Goal: Communication & Community: Share content

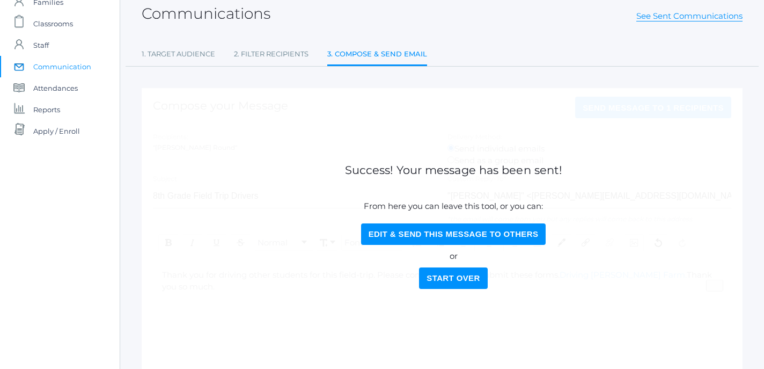
click at [70, 67] on span "Communication" at bounding box center [62, 66] width 58 height 21
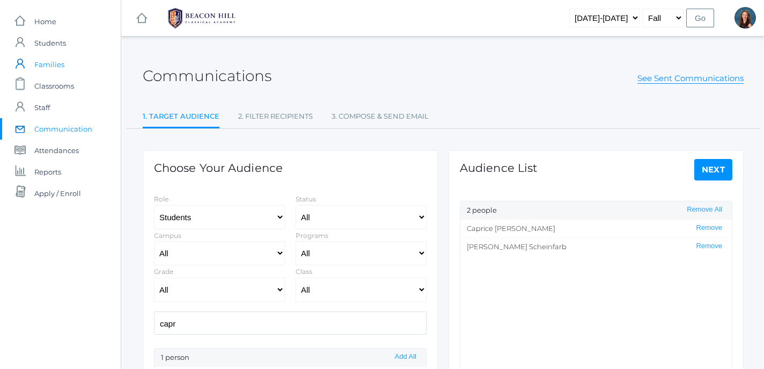
select select "Enrolled"
click at [154, 277] on select "All Grammar - Kindergarten - 1st Grade - 2nd Grade - 3rd Grade - 4th Grade - 5t…" at bounding box center [219, 289] width 131 height 24
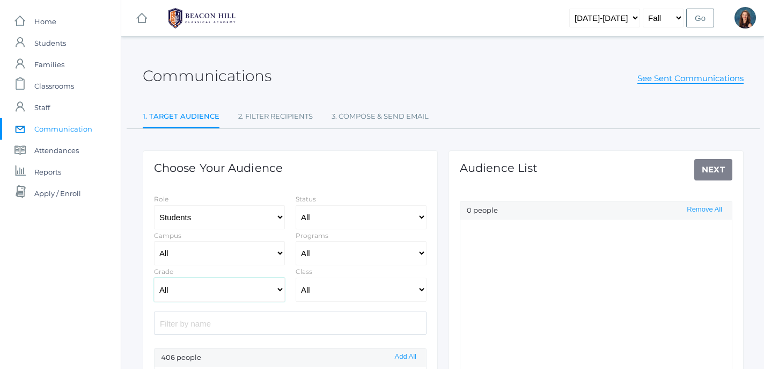
select select "Enrolled"
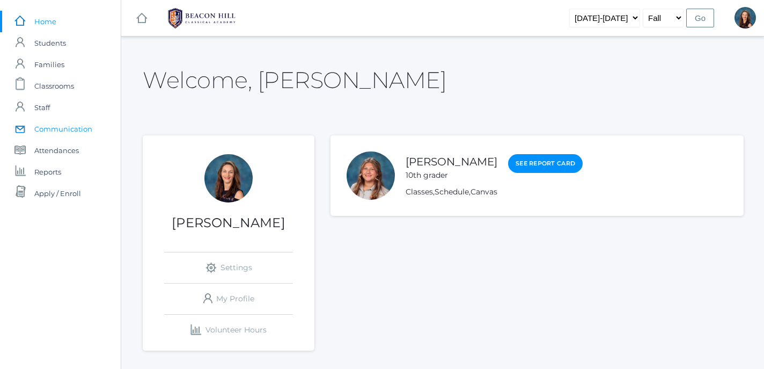
click at [72, 126] on span "Communication" at bounding box center [63, 128] width 58 height 21
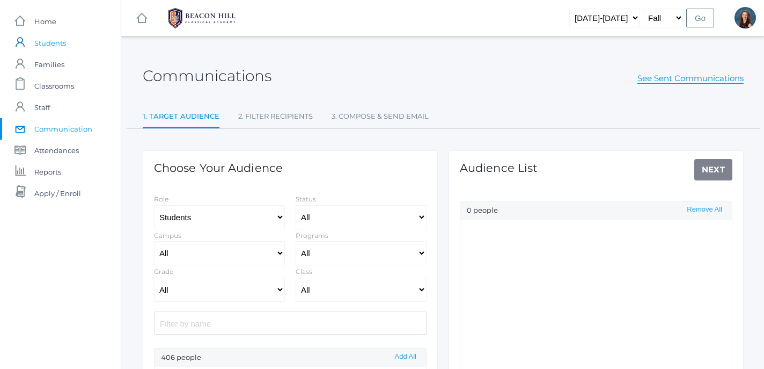
select select "Enrolled"
click at [65, 38] on span "Students" at bounding box center [50, 42] width 32 height 21
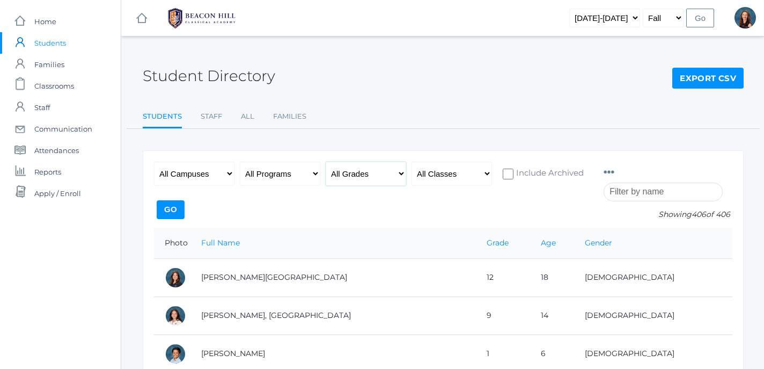
click at [326, 162] on select "All Grades Grammar - Kindergarten - 1st Grade - 2nd Grade - 3rd Grade - 4th Gra…" at bounding box center [366, 174] width 81 height 24
select select "8"
click option "- 8th Grade" at bounding box center [0, 0] width 0 height 0
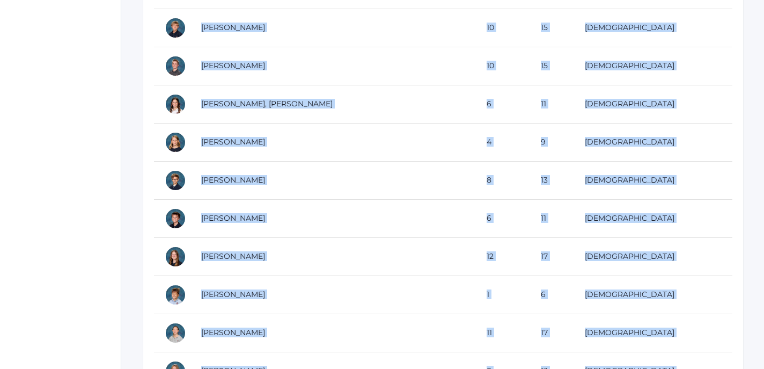
scroll to position [2261, 0]
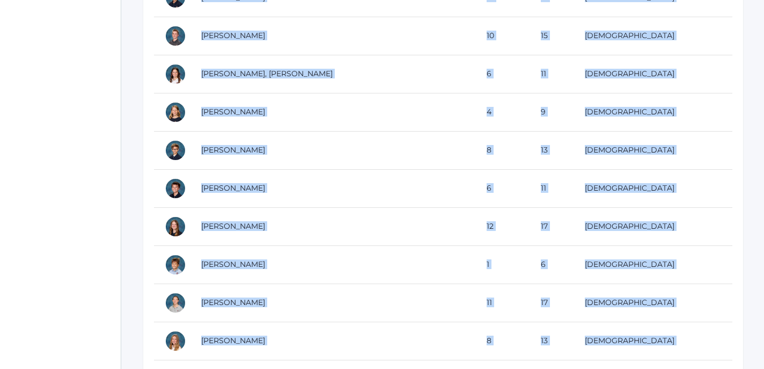
drag, startPoint x: 167, startPoint y: 242, endPoint x: 229, endPoint y: 378, distance: 149.4
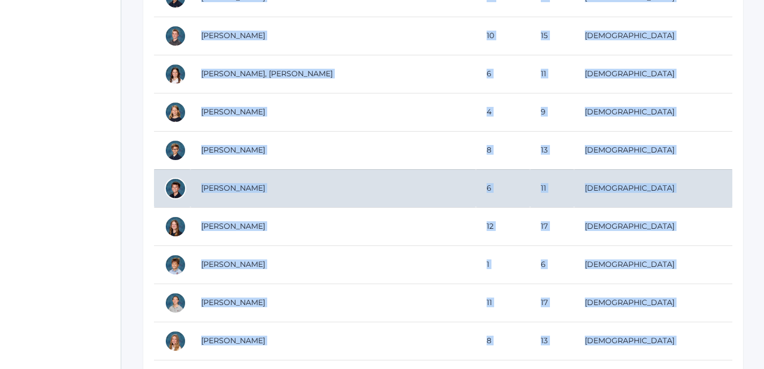
click at [264, 201] on td "Bradley, Micah" at bounding box center [334, 188] width 286 height 38
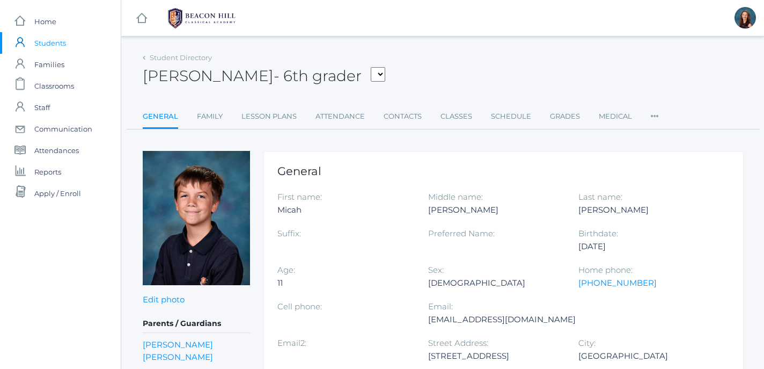
click at [149, 55] on div "Student Directory" at bounding box center [177, 58] width 69 height 11
click at [51, 42] on span "Students" at bounding box center [50, 42] width 32 height 21
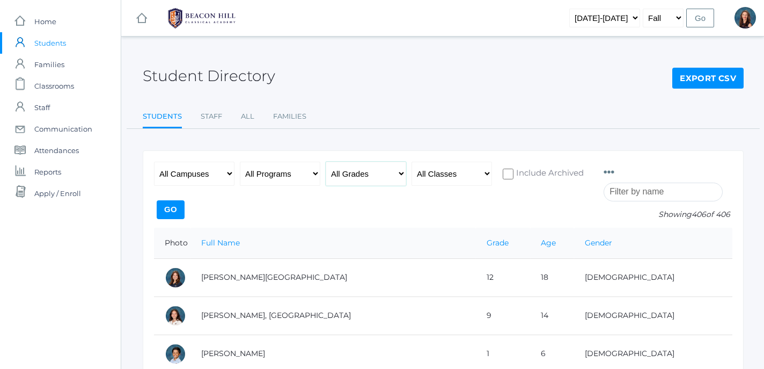
click at [326, 162] on select "All Grades Grammar - Kindergarten - 1st Grade - 2nd Grade - 3rd Grade - 4th Gra…" at bounding box center [366, 174] width 81 height 24
select select "8"
click option "- 8th Grade" at bounding box center [0, 0] width 0 height 0
click at [185, 207] on input "Go" at bounding box center [171, 209] width 28 height 19
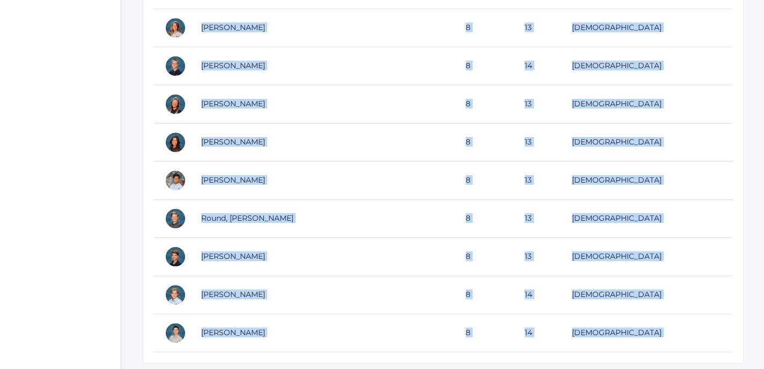
scroll to position [854, 0]
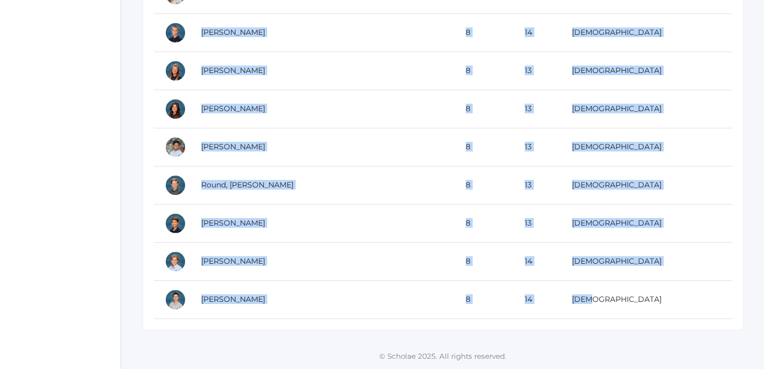
drag, startPoint x: 165, startPoint y: 244, endPoint x: 244, endPoint y: 323, distance: 111.6
copy table "Photo Full Name Grade Age Gender [PERSON_NAME] 8 14 [DEMOGRAPHIC_DATA] [PERSON_…"
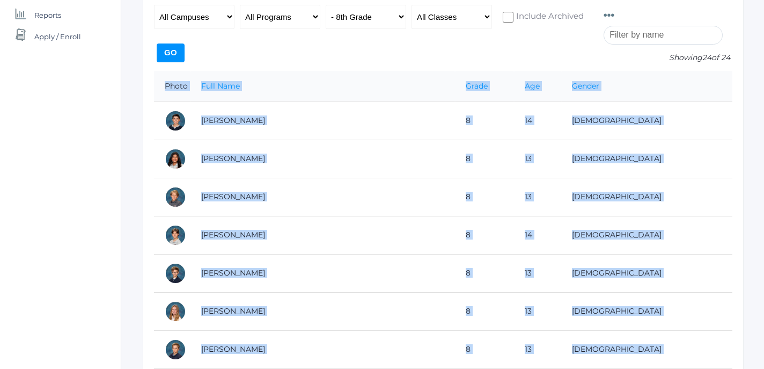
scroll to position [0, 0]
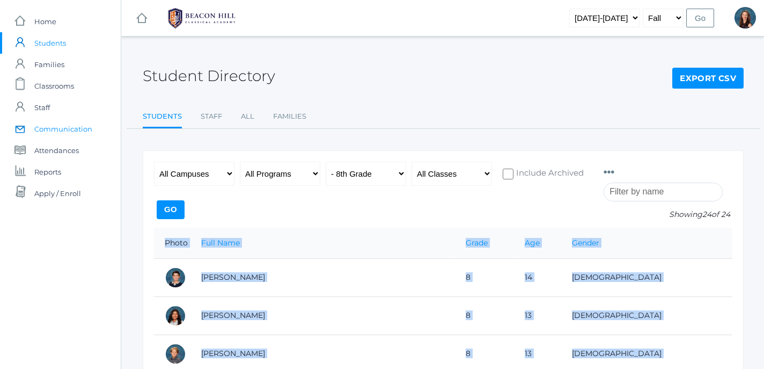
click at [70, 127] on span "Communication" at bounding box center [63, 128] width 58 height 21
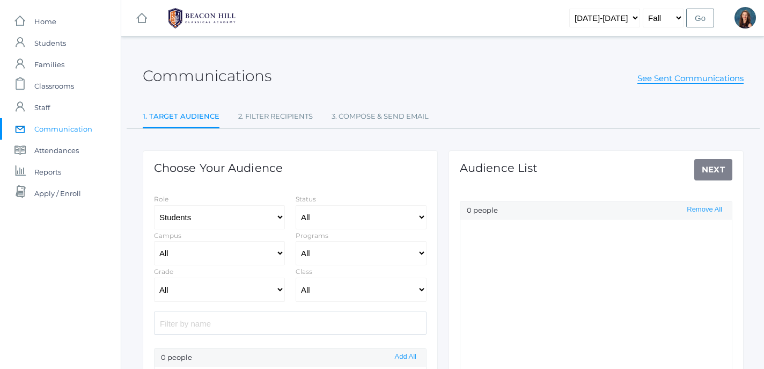
click at [268, 329] on input "search" at bounding box center [290, 322] width 273 height 23
type input "andre"
select select "Enrolled"
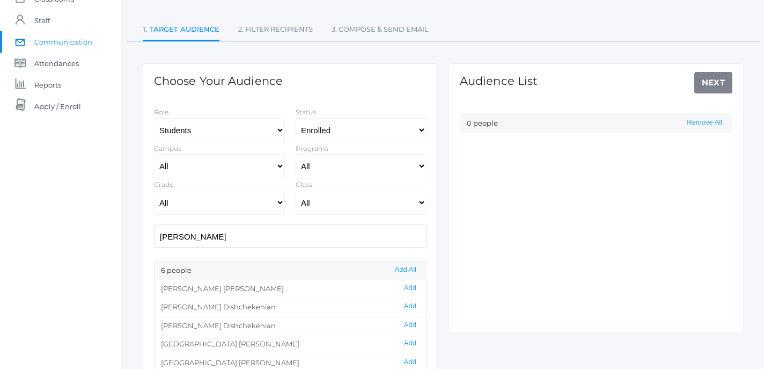
scroll to position [90, 0]
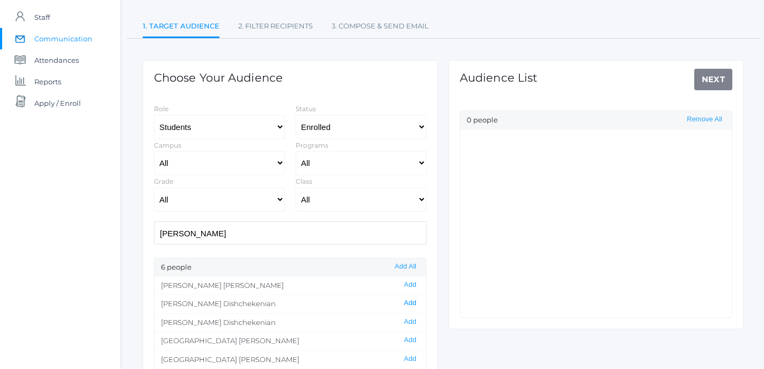
type input "[PERSON_NAME]"
click at [411, 306] on button "Add" at bounding box center [410, 302] width 19 height 9
click at [716, 82] on link "Next" at bounding box center [714, 79] width 39 height 21
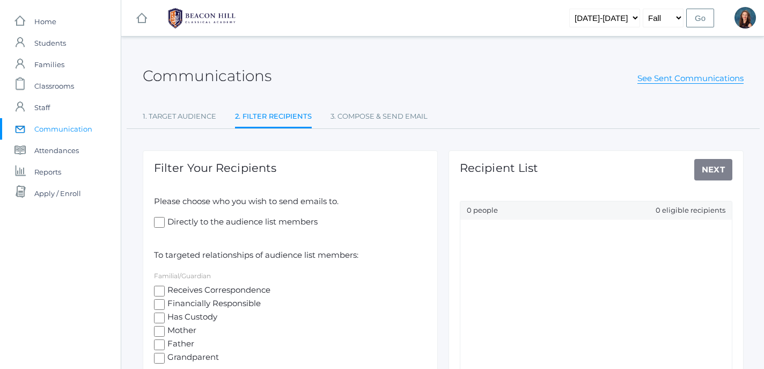
click at [159, 287] on input "Receives Correspondence" at bounding box center [159, 291] width 11 height 11
checkbox input "true"
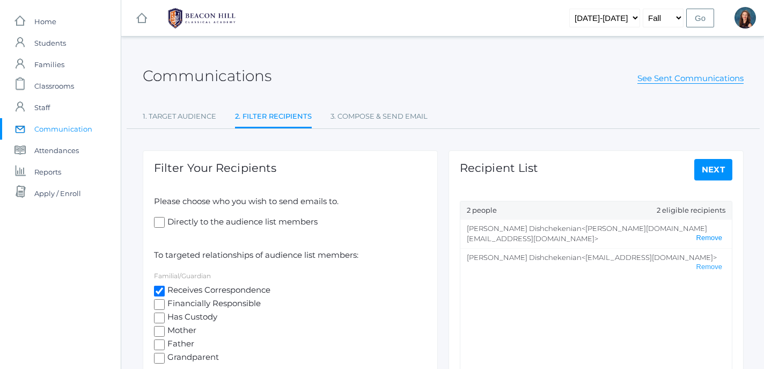
click at [712, 233] on button "Remove" at bounding box center [709, 237] width 32 height 9
click at [720, 173] on link "Next" at bounding box center [714, 169] width 39 height 21
select select "2"
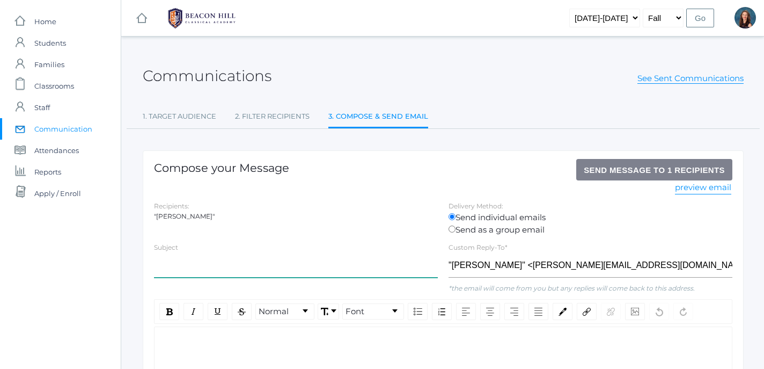
click at [234, 267] on input "text" at bounding box center [296, 265] width 284 height 24
type input "Thank you for signing"
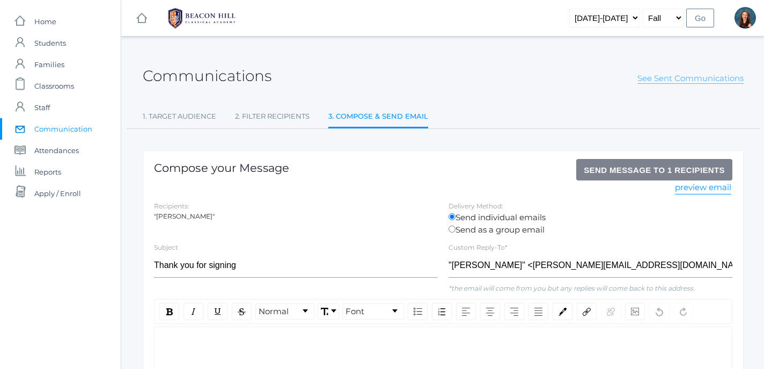
click at [695, 83] on link "See Sent Communications" at bounding box center [691, 78] width 106 height 11
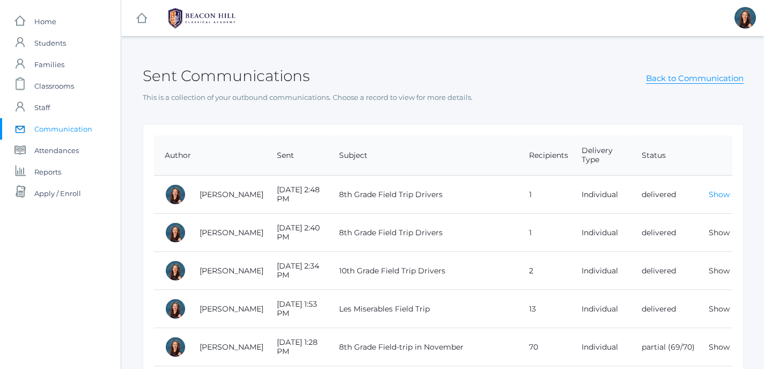
click at [723, 196] on link "Show" at bounding box center [719, 194] width 21 height 10
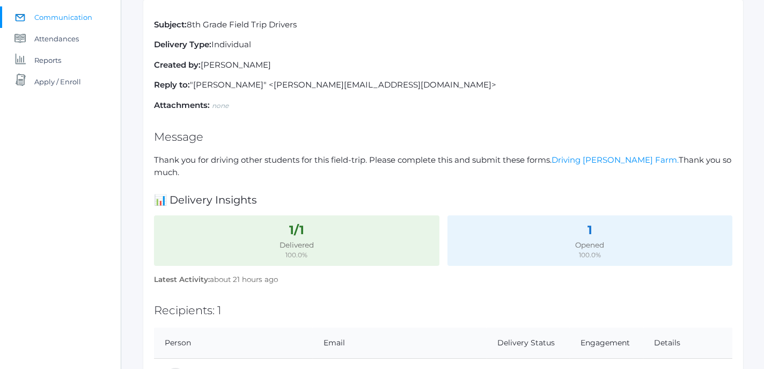
scroll to position [111, 0]
drag, startPoint x: 218, startPoint y: 171, endPoint x: 136, endPoint y: 150, distance: 84.2
click at [136, 150] on div "Back to Past Communications Sent Communication: 10/09/25 2:48 PM Subject: 8th G…" at bounding box center [443, 174] width 644 height 470
copy p "Thank you for driving other students for this field-trip. Please complete this …"
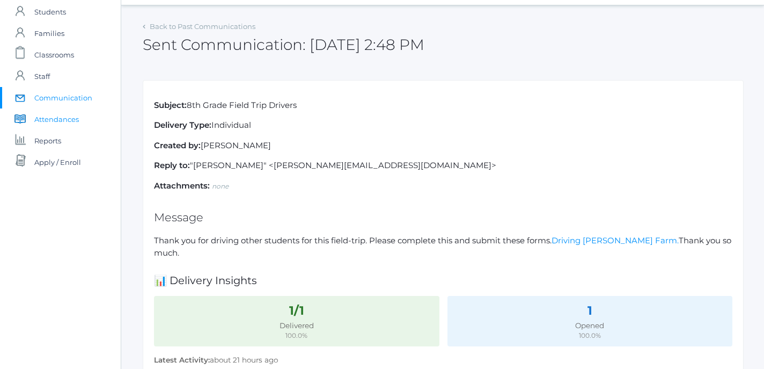
scroll to position [26, 0]
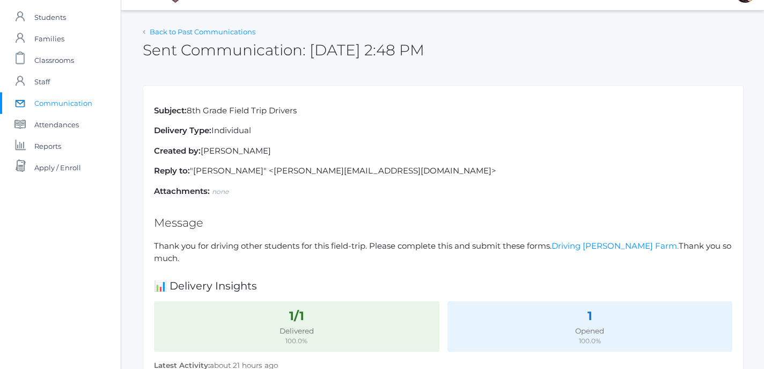
click at [185, 30] on link "Back to Past Communications" at bounding box center [203, 31] width 106 height 9
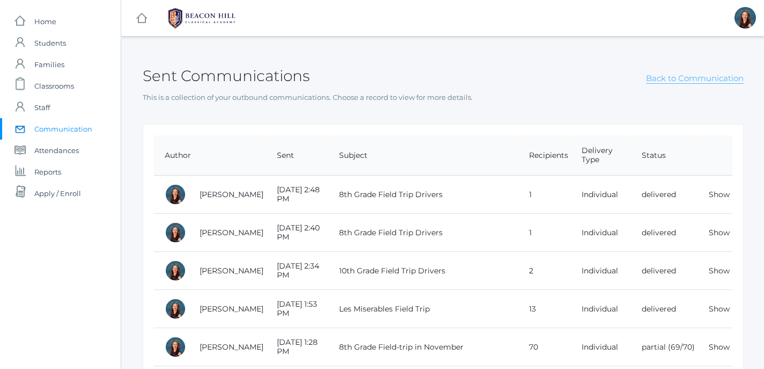
click at [705, 82] on link "Back to Communication" at bounding box center [695, 78] width 98 height 11
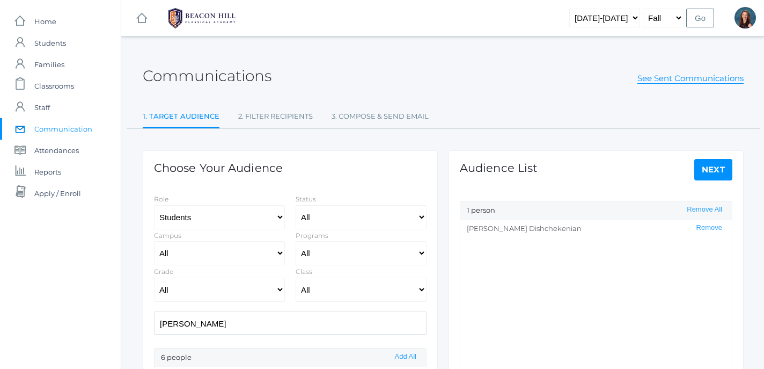
select select "Enrolled"
click at [714, 168] on link "Next" at bounding box center [714, 169] width 39 height 21
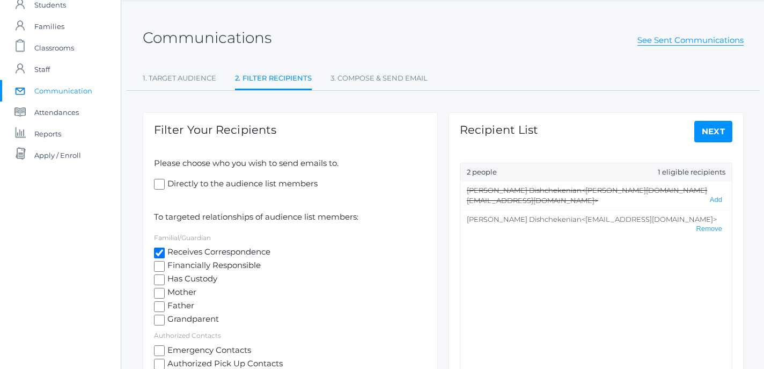
scroll to position [104, 0]
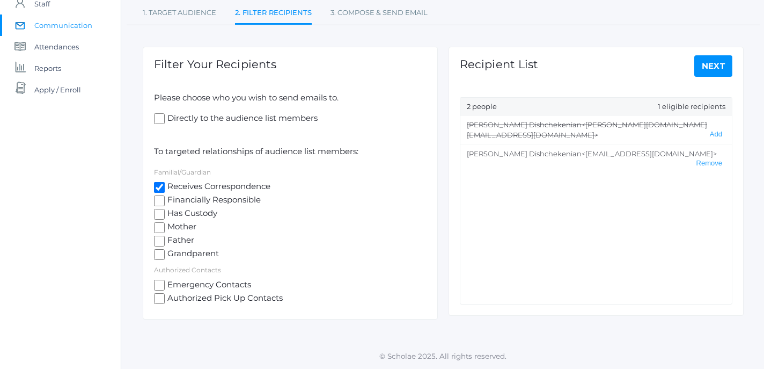
click at [718, 67] on link "Next" at bounding box center [714, 65] width 39 height 21
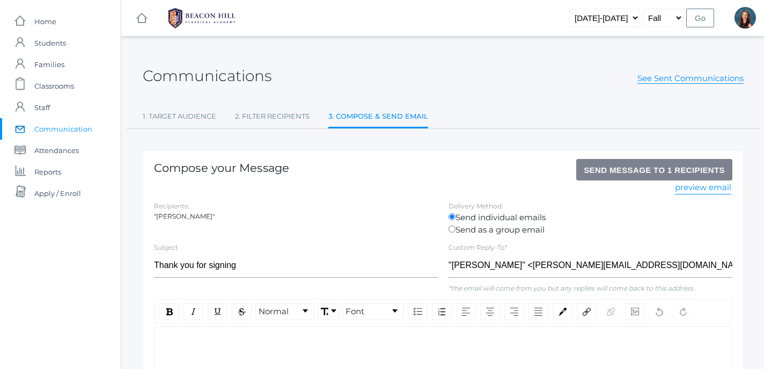
select select "2"
drag, startPoint x: 264, startPoint y: 269, endPoint x: 130, endPoint y: 265, distance: 133.7
click at [154, 265] on input "Thank you for signing" at bounding box center [296, 265] width 284 height 24
type input "8th Grade Field Trip Driver"
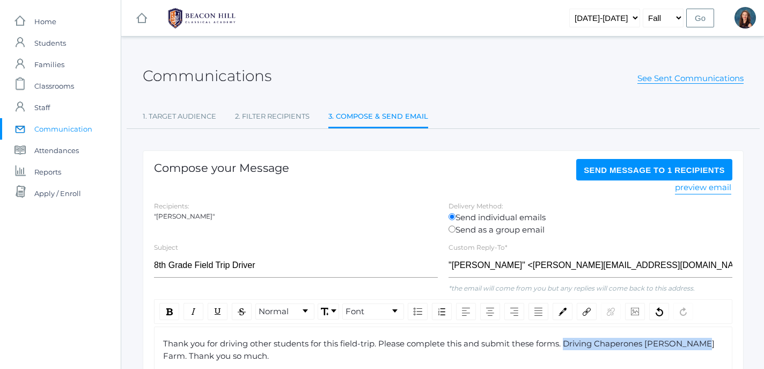
drag, startPoint x: 569, startPoint y: 346, endPoint x: 695, endPoint y: 347, distance: 126.1
click at [695, 347] on span "Thank you for driving other students for this field-trip. Please complete this …" at bounding box center [440, 349] width 554 height 23
click at [584, 313] on img "rdw-link-control" at bounding box center [587, 312] width 8 height 8
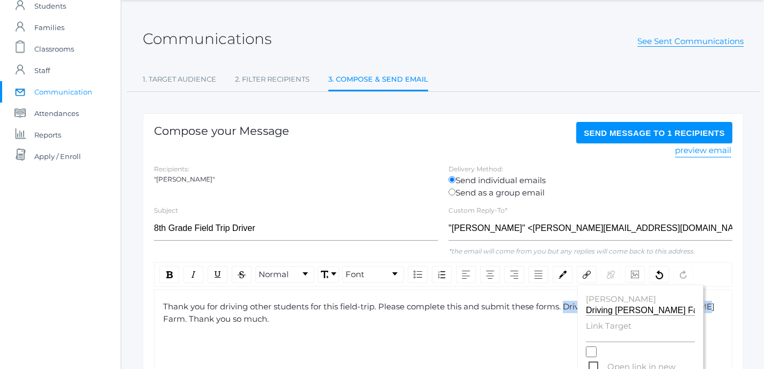
scroll to position [46, 0]
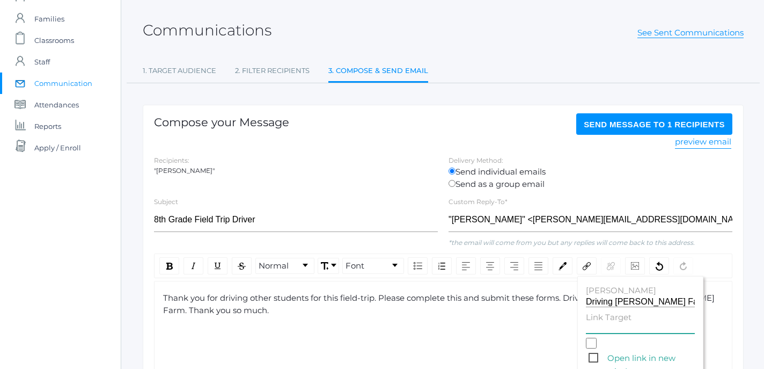
click at [601, 330] on input "Link Target" at bounding box center [640, 328] width 109 height 10
paste input "https://forms.gle/EGd6PUNAjLPe3PD89"
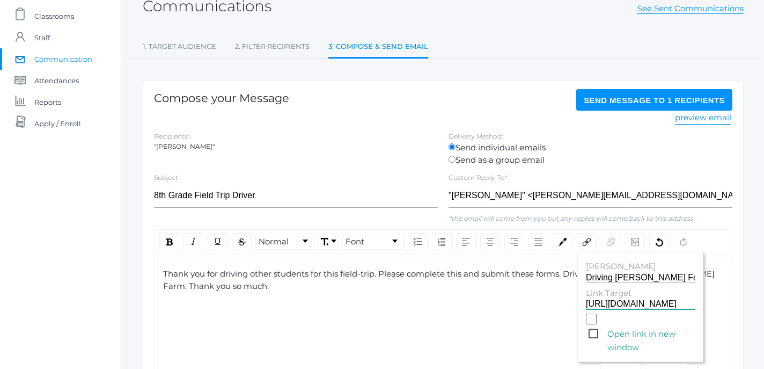
scroll to position [70, 0]
click at [591, 336] on span "Open link in new window" at bounding box center [642, 332] width 106 height 13
type input "https://forms.gle/EGd6PUNAjLPe3PD89"
click at [591, 324] on input "Open link in new window" at bounding box center [591, 318] width 11 height 11
checkbox input "true"
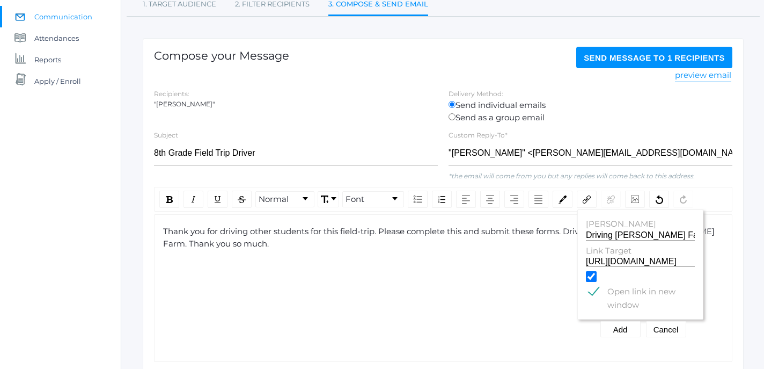
scroll to position [113, 0]
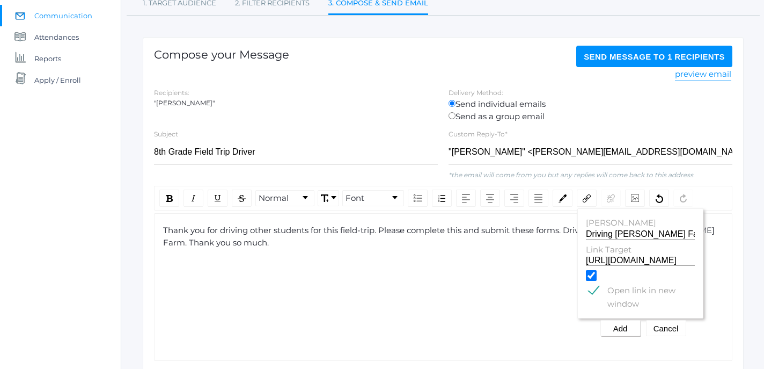
click at [622, 331] on button "Add" at bounding box center [621, 328] width 40 height 16
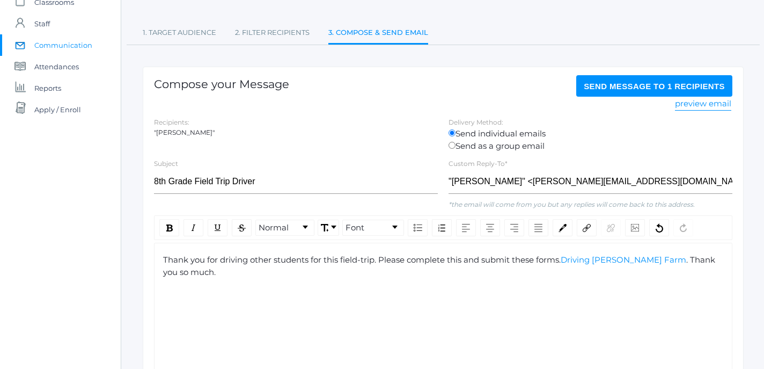
scroll to position [82, 0]
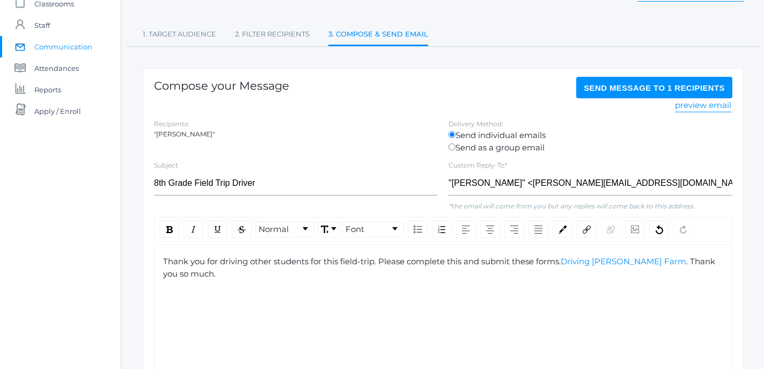
click at [644, 89] on span "Send Message to 1 recipients" at bounding box center [654, 87] width 141 height 9
